Goal: Transaction & Acquisition: Purchase product/service

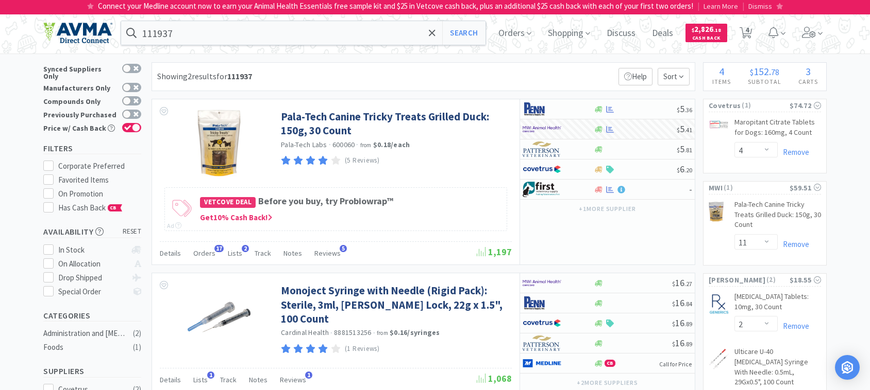
select select "4"
select select "11"
select select "2"
select select "1"
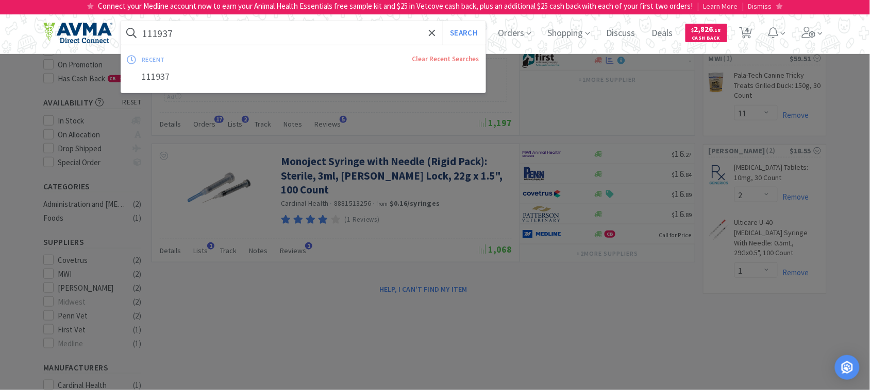
click at [196, 33] on input "111937" at bounding box center [303, 33] width 364 height 24
paste input "066075"
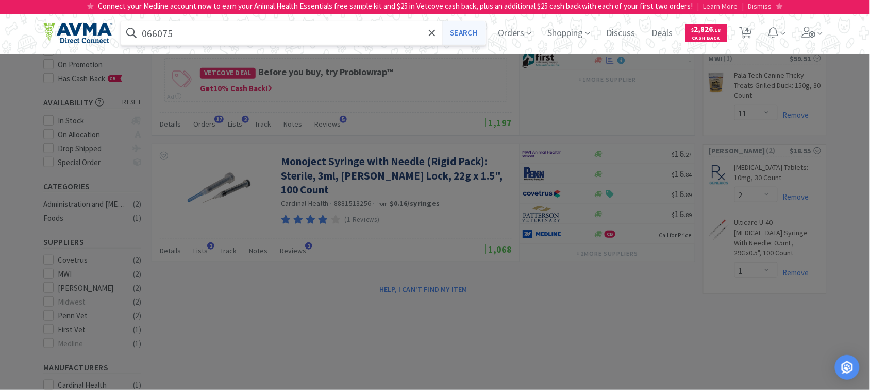
type input "066075"
click at [464, 27] on button "Search" at bounding box center [463, 33] width 43 height 24
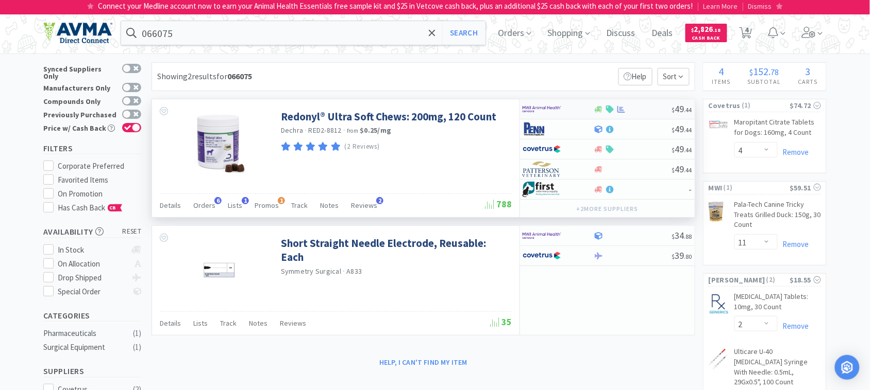
click at [542, 109] on img at bounding box center [541, 108] width 39 height 15
select select "1"
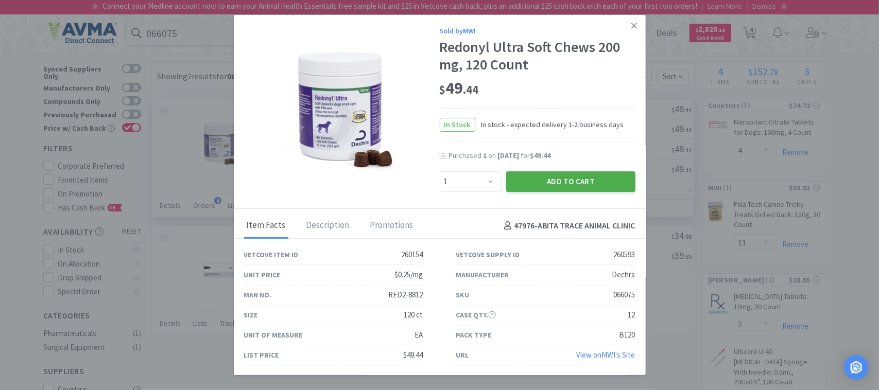
click at [595, 185] on button "Add to Cart" at bounding box center [570, 182] width 129 height 21
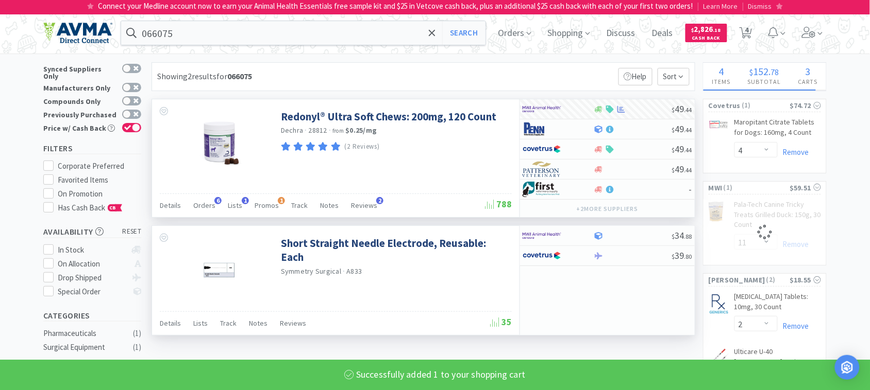
select select "1"
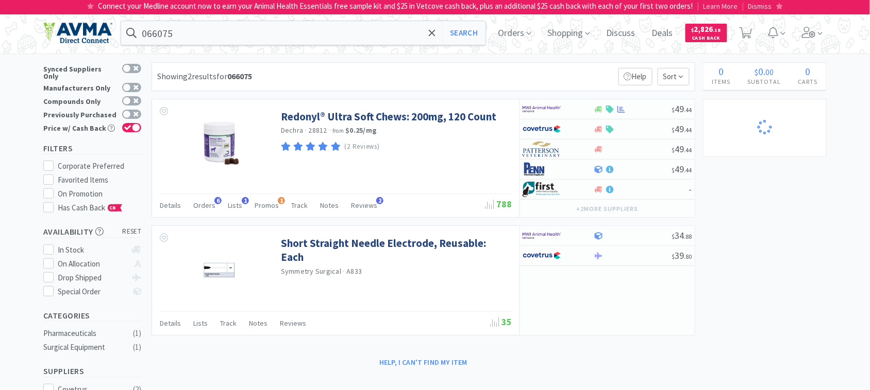
select select "11"
select select "1"
select select "2"
select select "1"
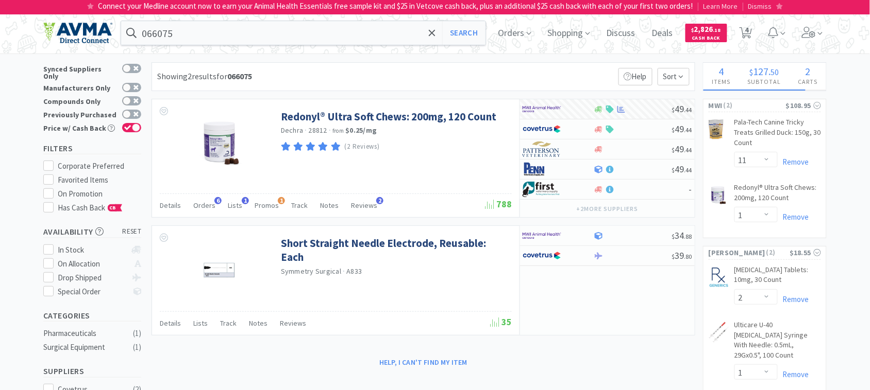
select select "4"
